Goal: Answer question/provide support: Answer question/provide support

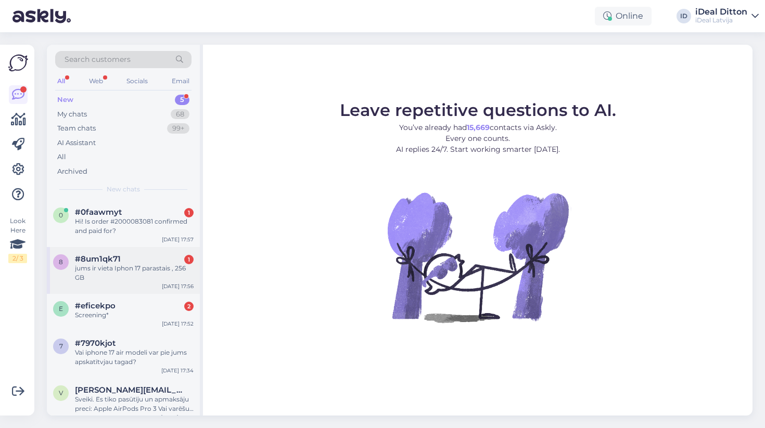
click at [149, 275] on div "jums ir vieta Iphon 17 parastais , 256 GB" at bounding box center [134, 273] width 119 height 19
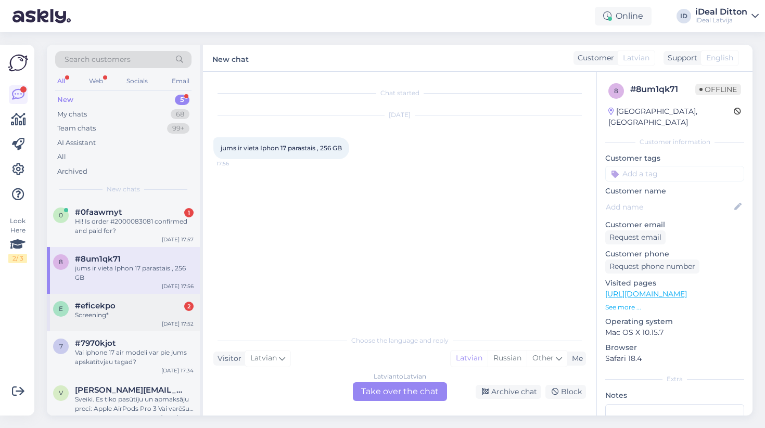
click at [140, 313] on div "Screening*" at bounding box center [134, 315] width 119 height 9
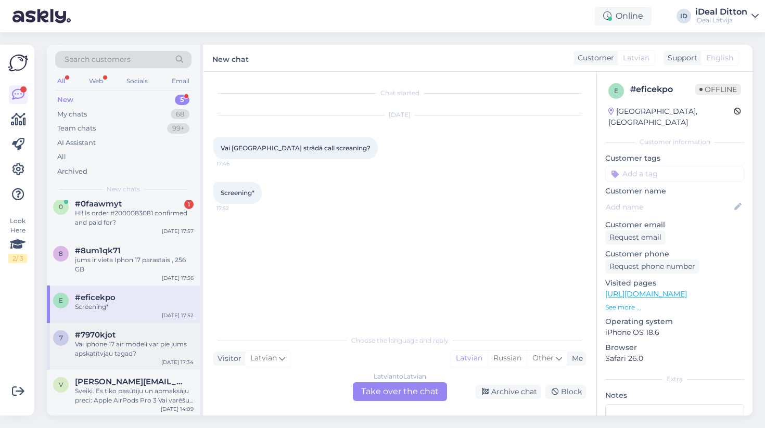
scroll to position [8, 0]
click at [147, 347] on div "Vai iphone 17 air modeli var pie jums apskatītvjau tagad?" at bounding box center [134, 349] width 119 height 19
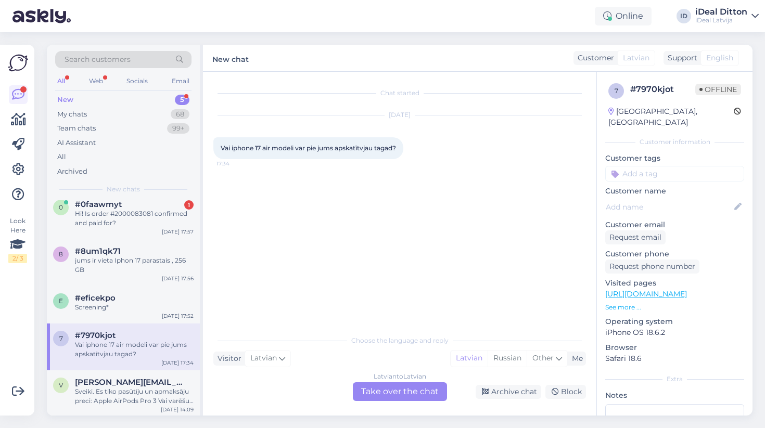
click at [387, 388] on div "Latvian to Latvian Take over the chat" at bounding box center [400, 391] width 94 height 19
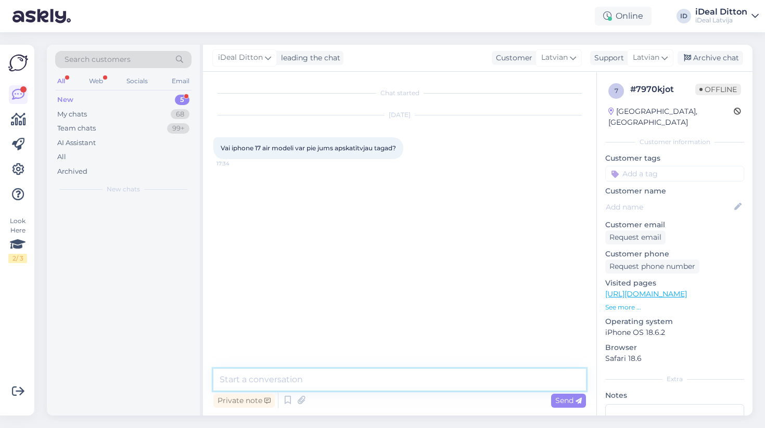
click at [343, 382] on textarea at bounding box center [399, 380] width 373 height 22
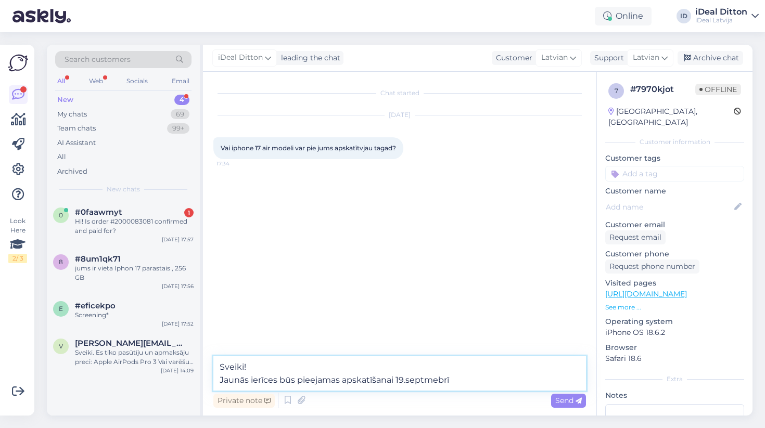
type textarea "Sveiki! Jaunās ierīces būs pieejamas apskatīšanai 19.septmebrī!"
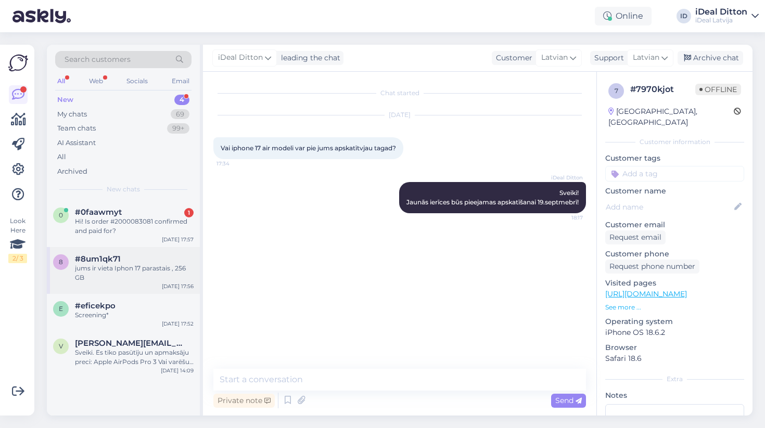
click at [135, 280] on div "jums ir vieta Iphon 17 parastais , 256 GB" at bounding box center [134, 273] width 119 height 19
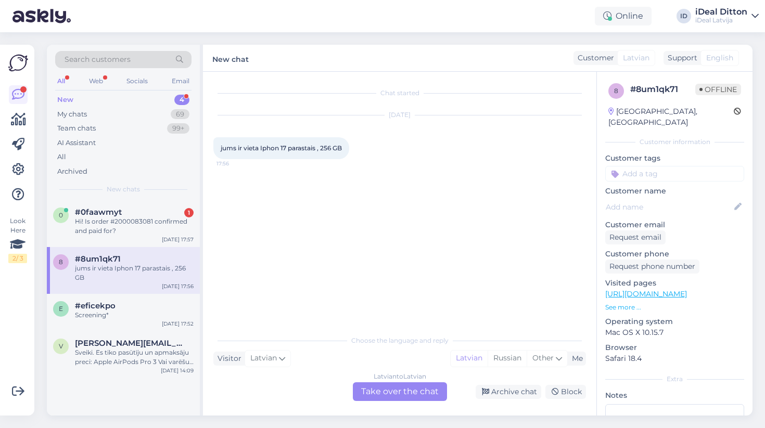
click at [398, 390] on div "Latvian to Latvian Take over the chat" at bounding box center [400, 391] width 94 height 19
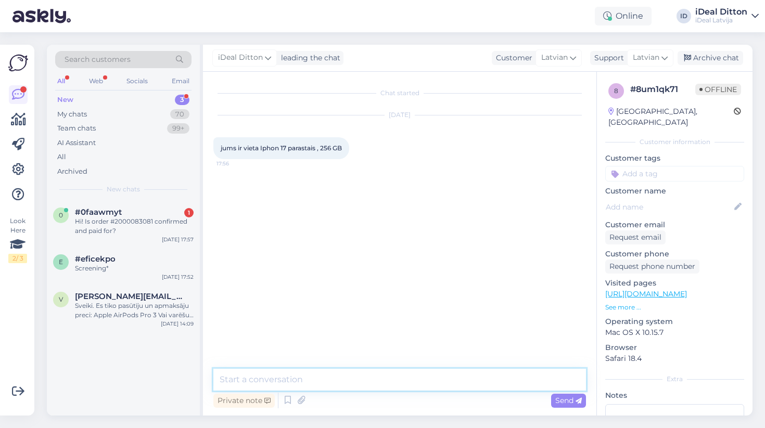
click at [364, 382] on textarea at bounding box center [399, 380] width 373 height 22
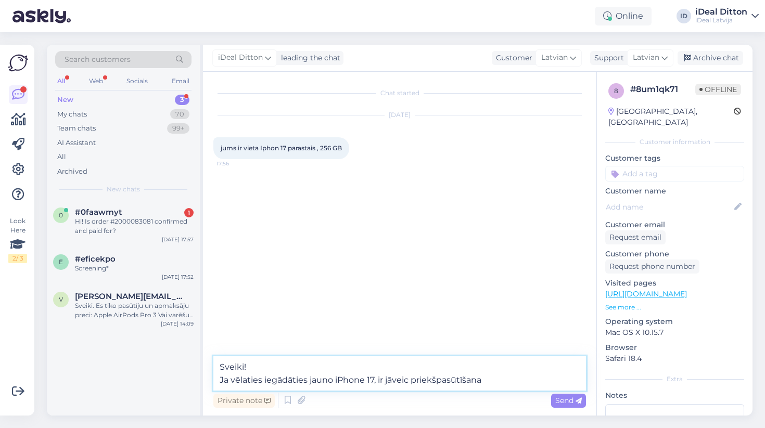
type textarea "Sveiki! Ja vēlaties iegādāties jauno iPhone 17, ir jāveic priekšpasūtīšana!"
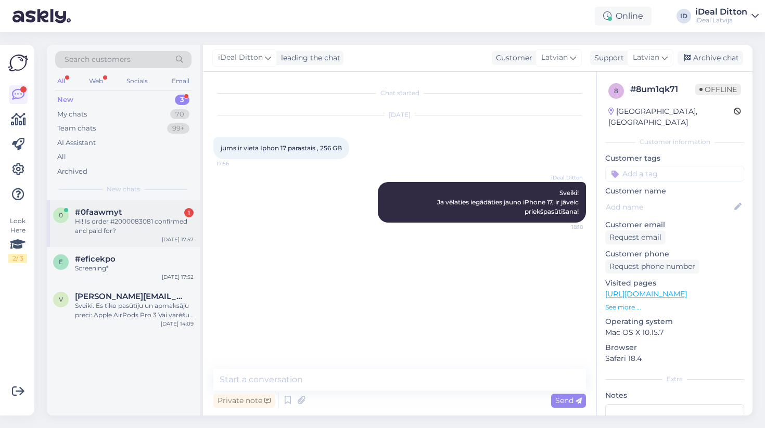
click at [144, 235] on div "0 #0faawmyt 1 Hi! Is order #2000083081 confirmed and paid for? [DATE] 17:57" at bounding box center [123, 223] width 153 height 47
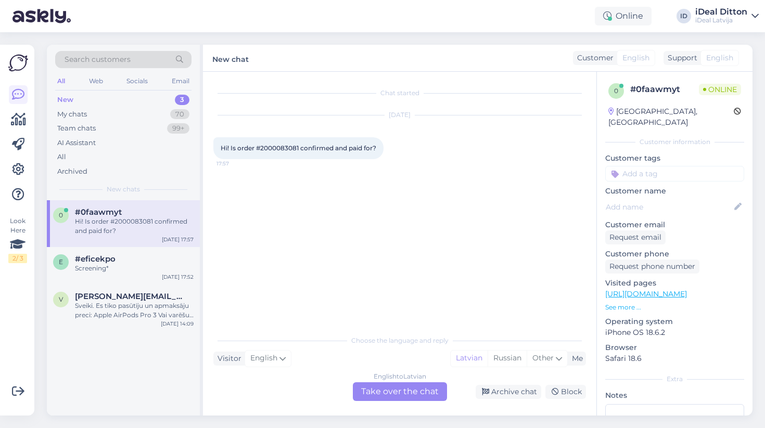
click at [277, 149] on span "Hi! Is order #2000083081 confirmed and paid for?" at bounding box center [299, 148] width 156 height 8
copy span "2000083081"
click at [287, 277] on div "Chat started [DATE] Hi! Is order #2000083081 confirmed and paid for? 17:57" at bounding box center [404, 201] width 382 height 238
